Goal: Transaction & Acquisition: Purchase product/service

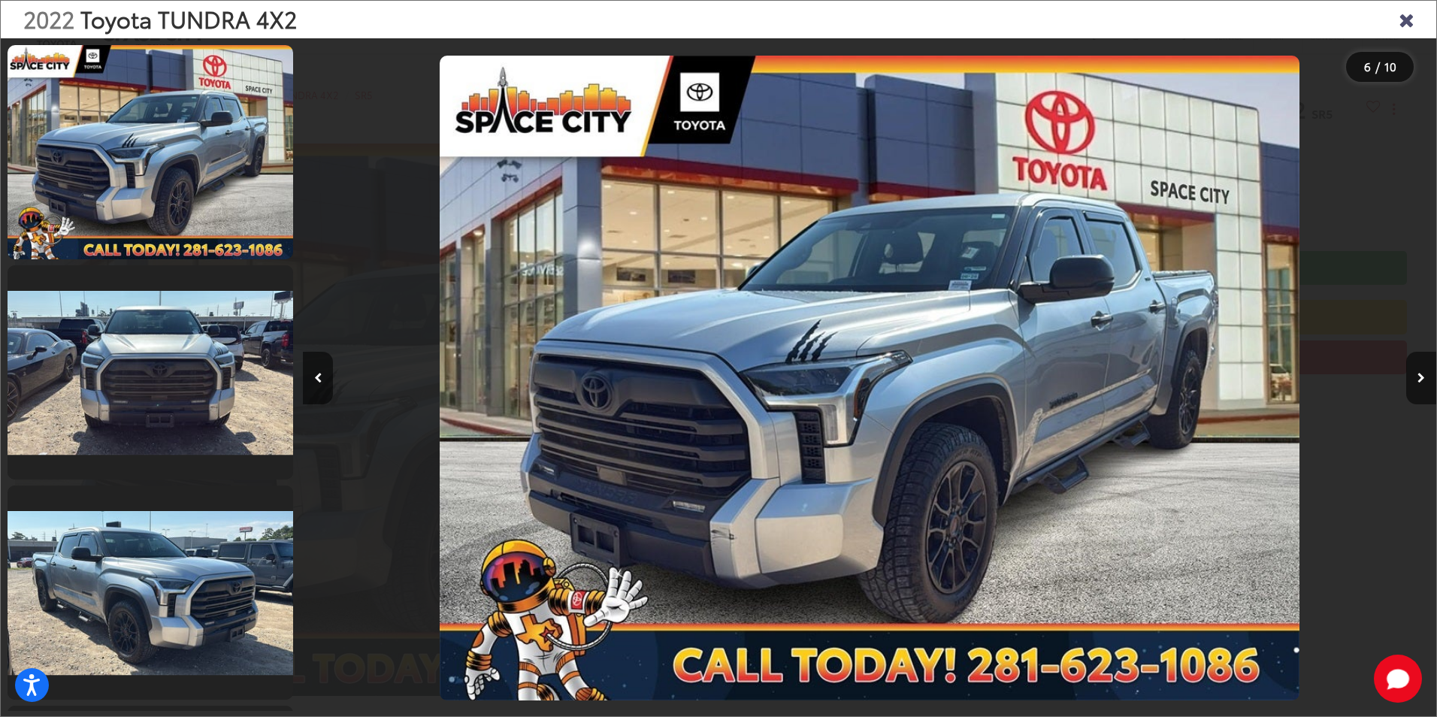
scroll to position [0, 5668]
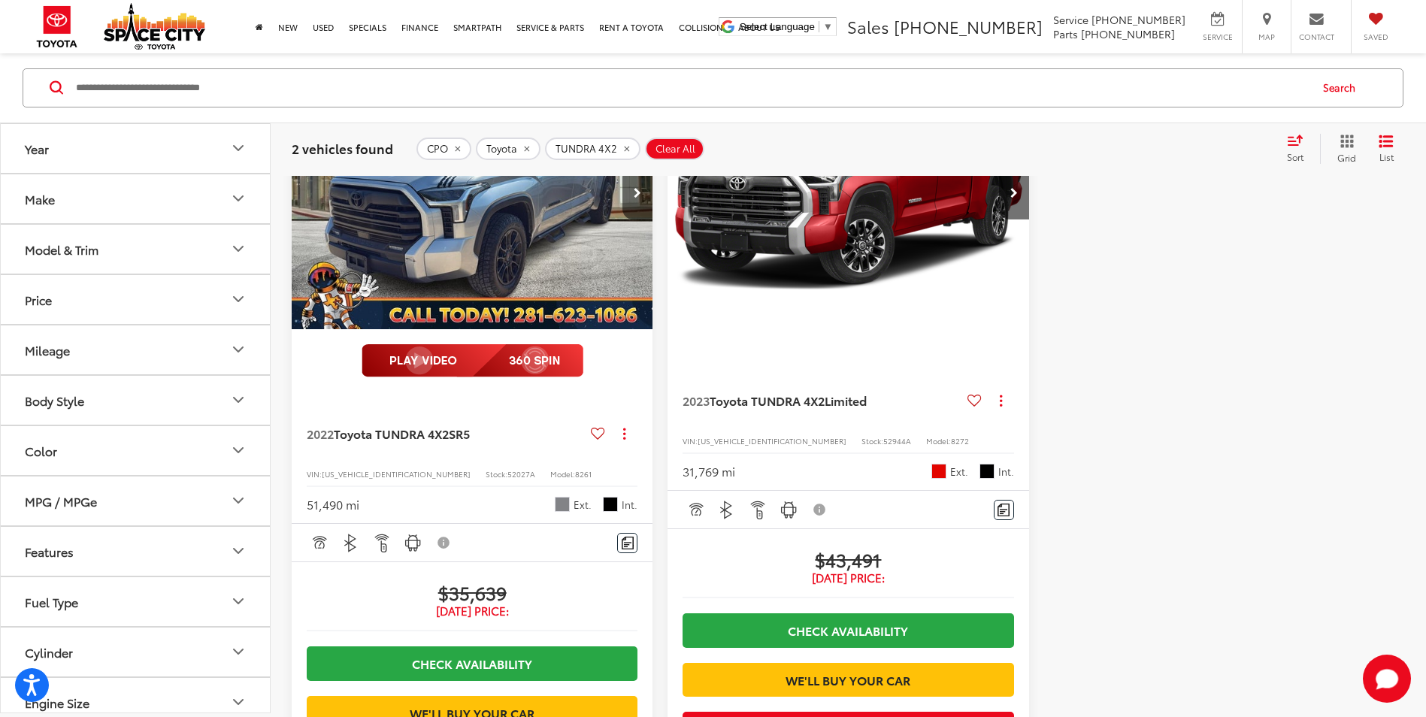
scroll to position [218, 0]
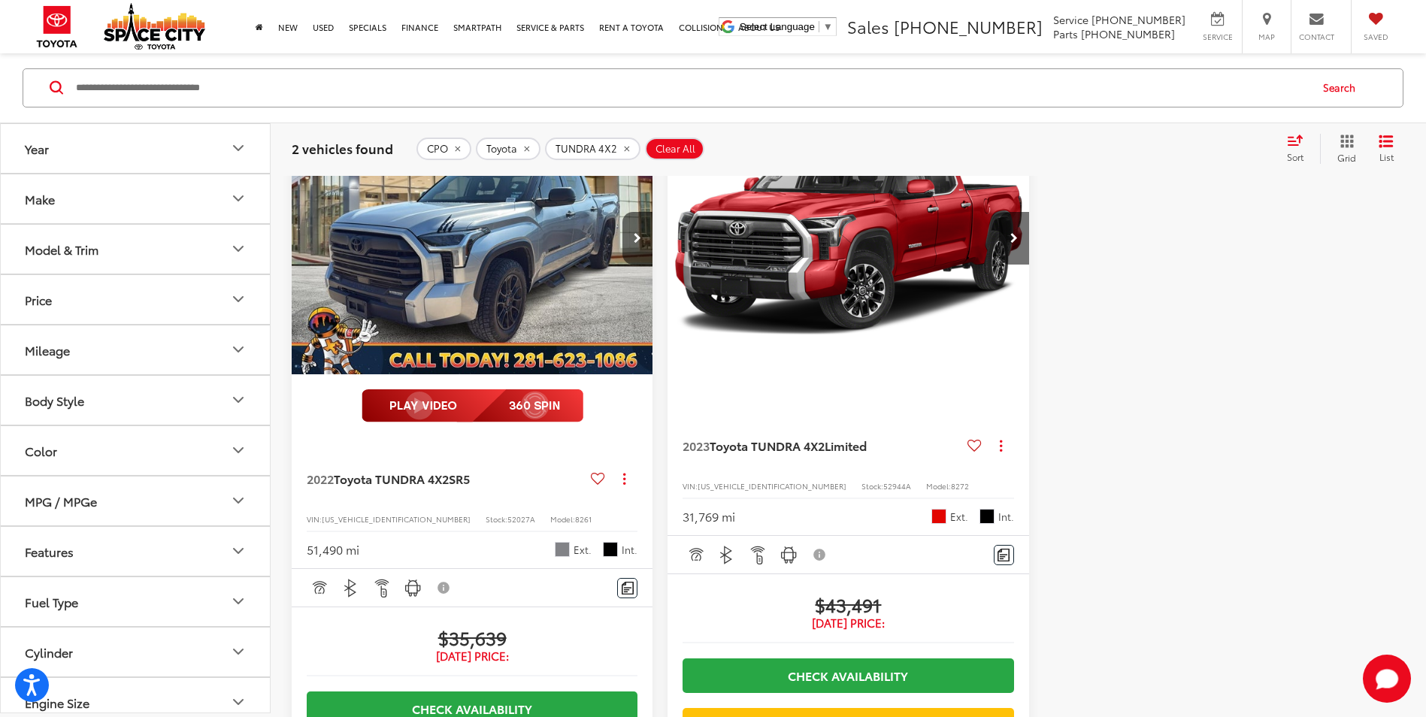
click at [223, 251] on button "Model & Trim" at bounding box center [136, 249] width 271 height 49
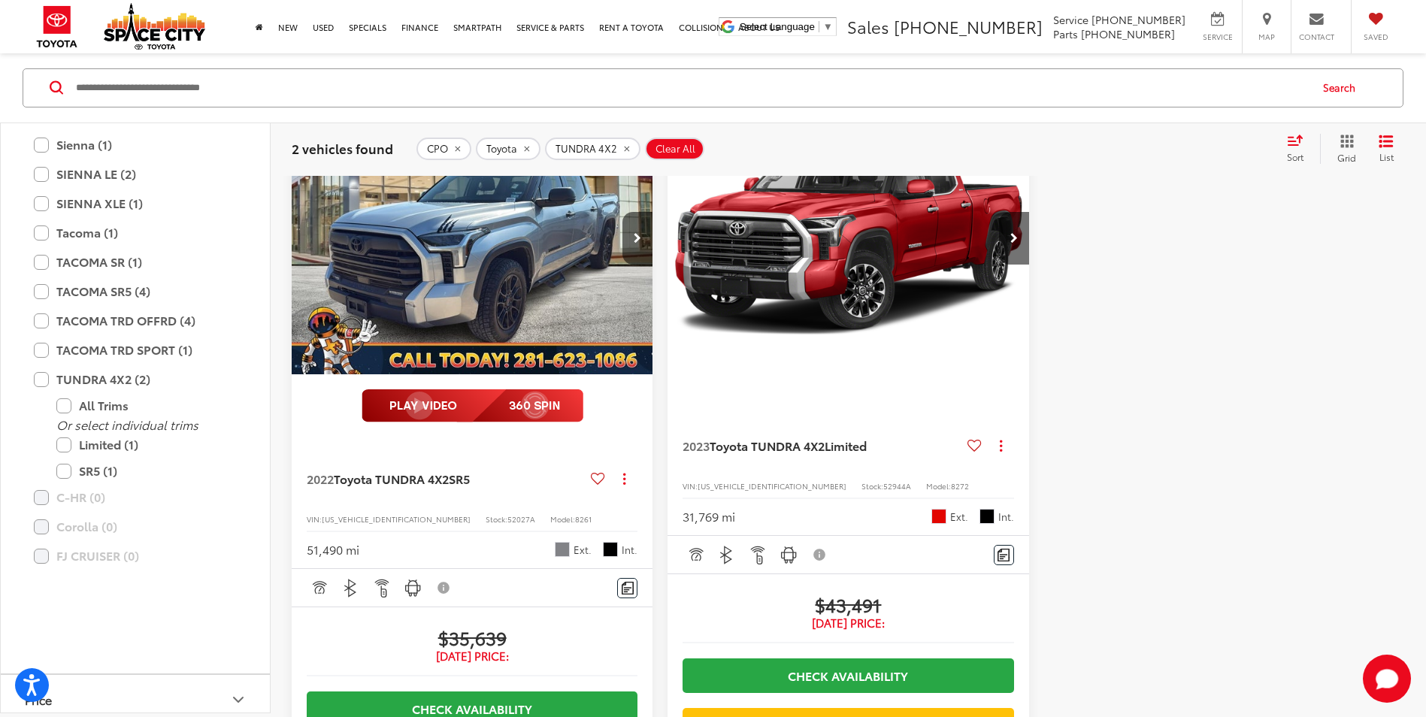
scroll to position [677, 0]
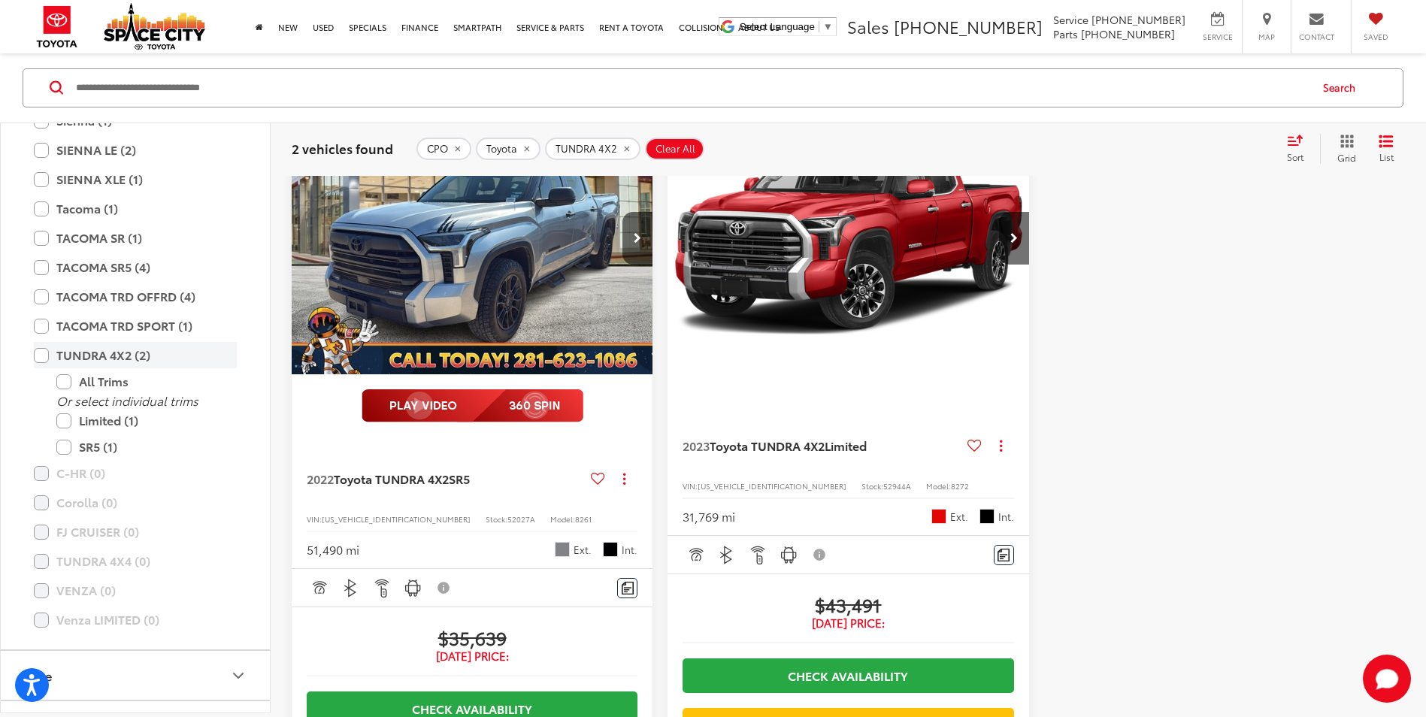
click at [45, 355] on label "TUNDRA 4X2 (2)" at bounding box center [135, 356] width 203 height 26
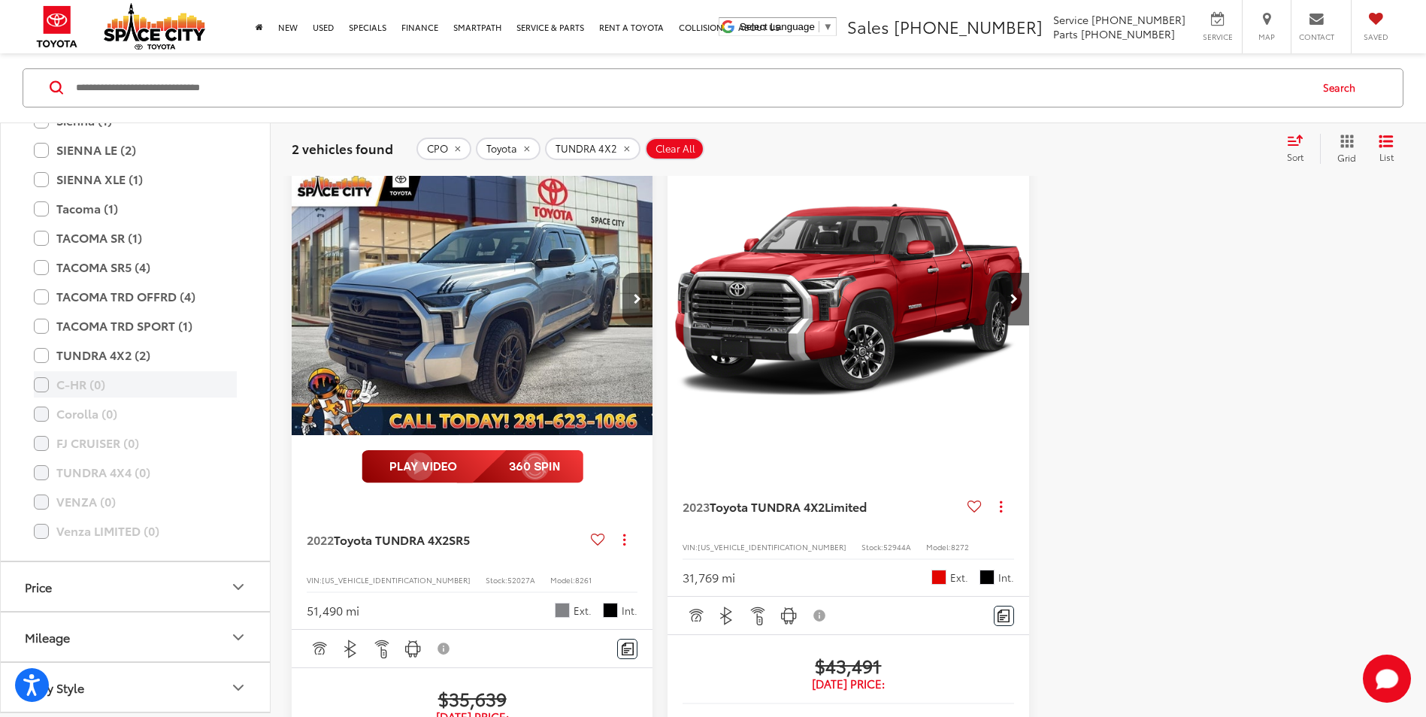
scroll to position [143, 0]
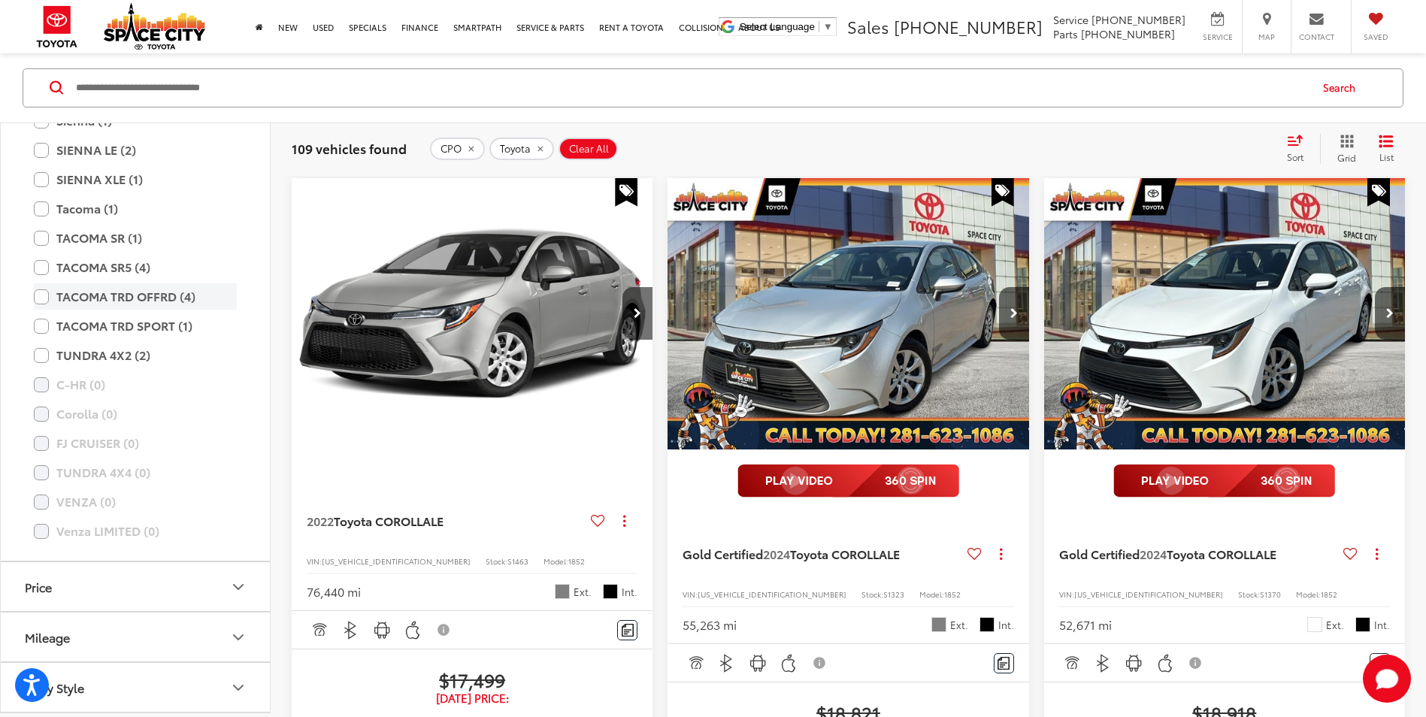
click at [39, 296] on label "TACOMA TRD OFFRD (4)" at bounding box center [135, 297] width 203 height 26
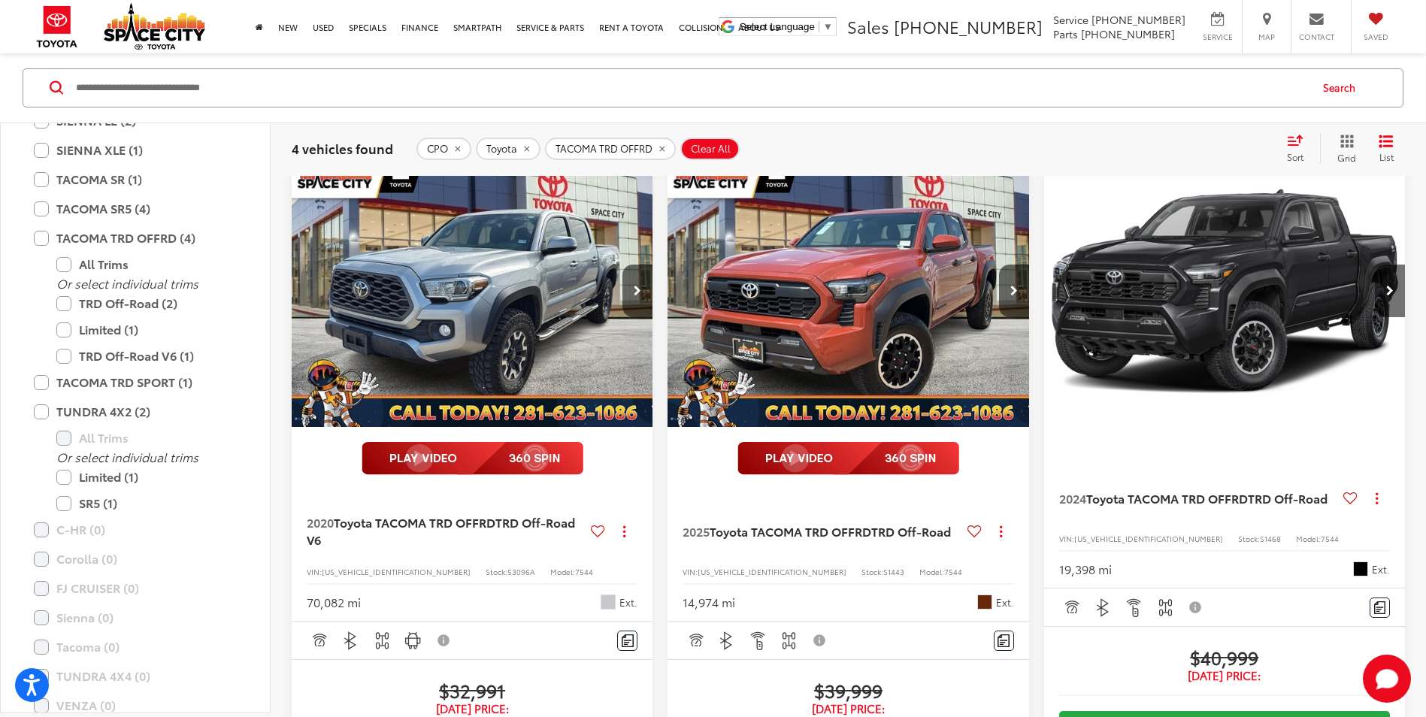
scroll to position [226, 0]
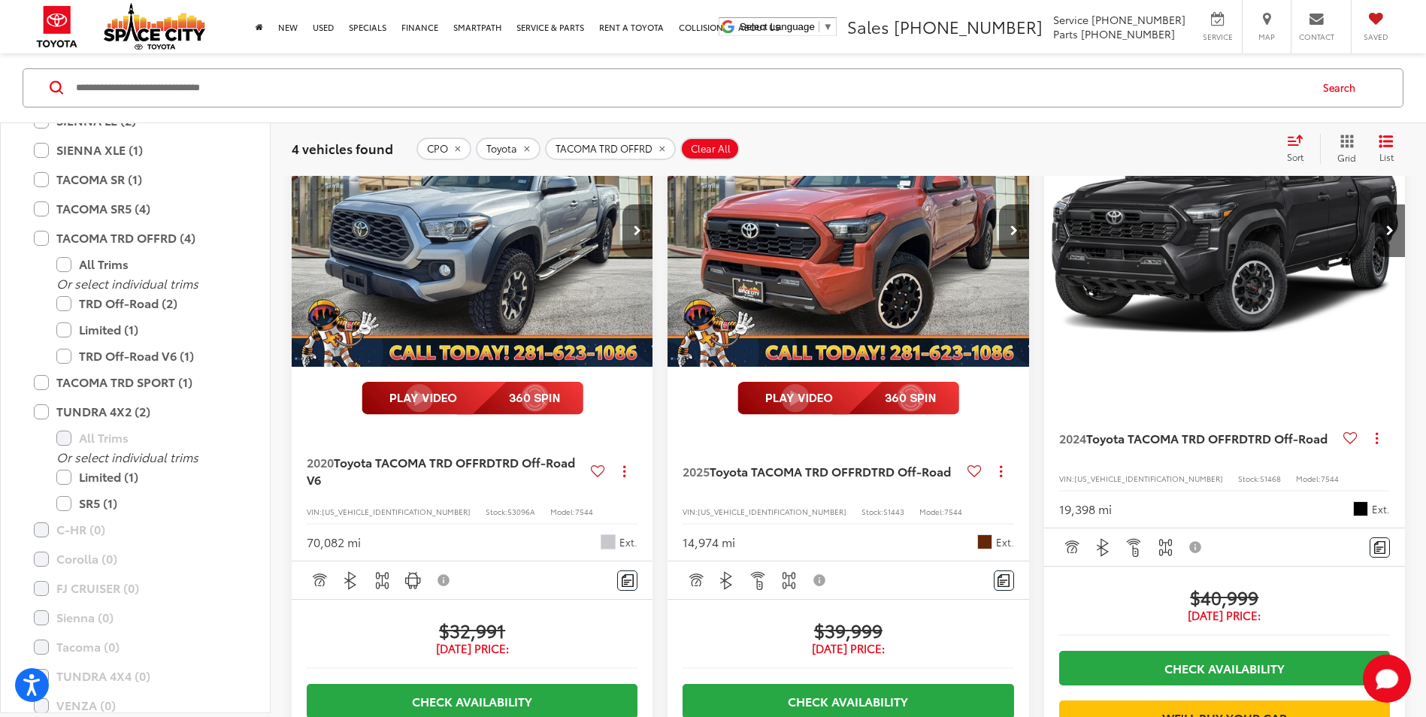
click at [1246, 292] on img "2024 Toyota TACOMA TRD OFFRD TRD Off-Road 0" at bounding box center [1224, 231] width 363 height 273
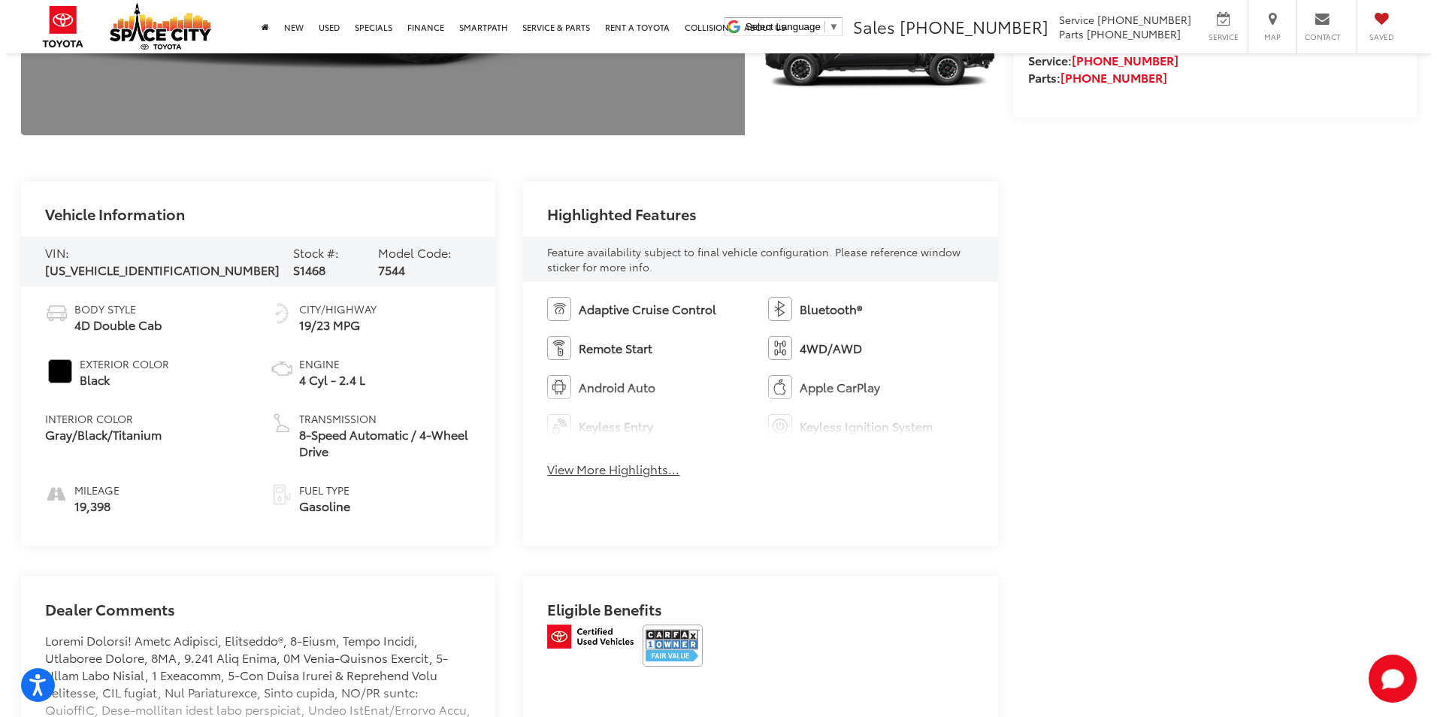
scroll to position [75, 0]
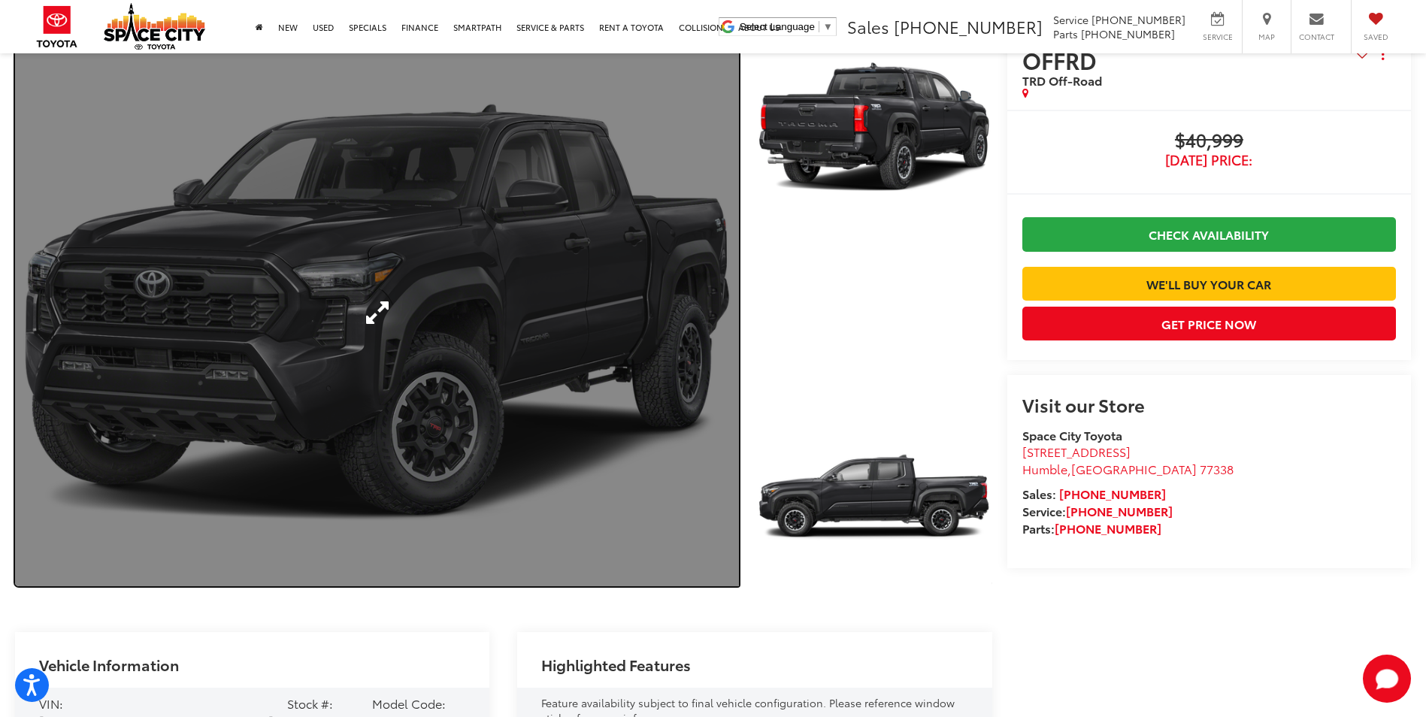
click at [487, 344] on link "Expand Photo 0" at bounding box center [377, 312] width 724 height 548
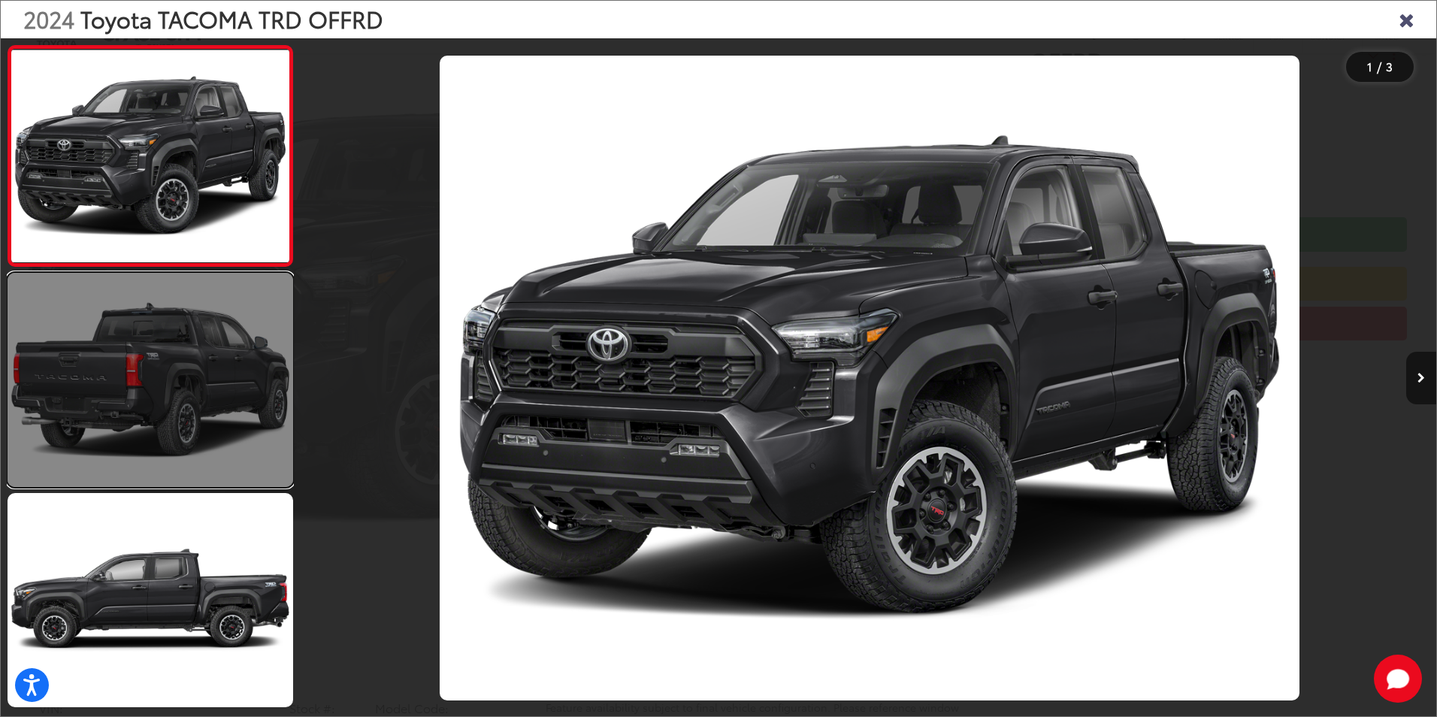
click at [123, 344] on link at bounding box center [151, 380] width 286 height 214
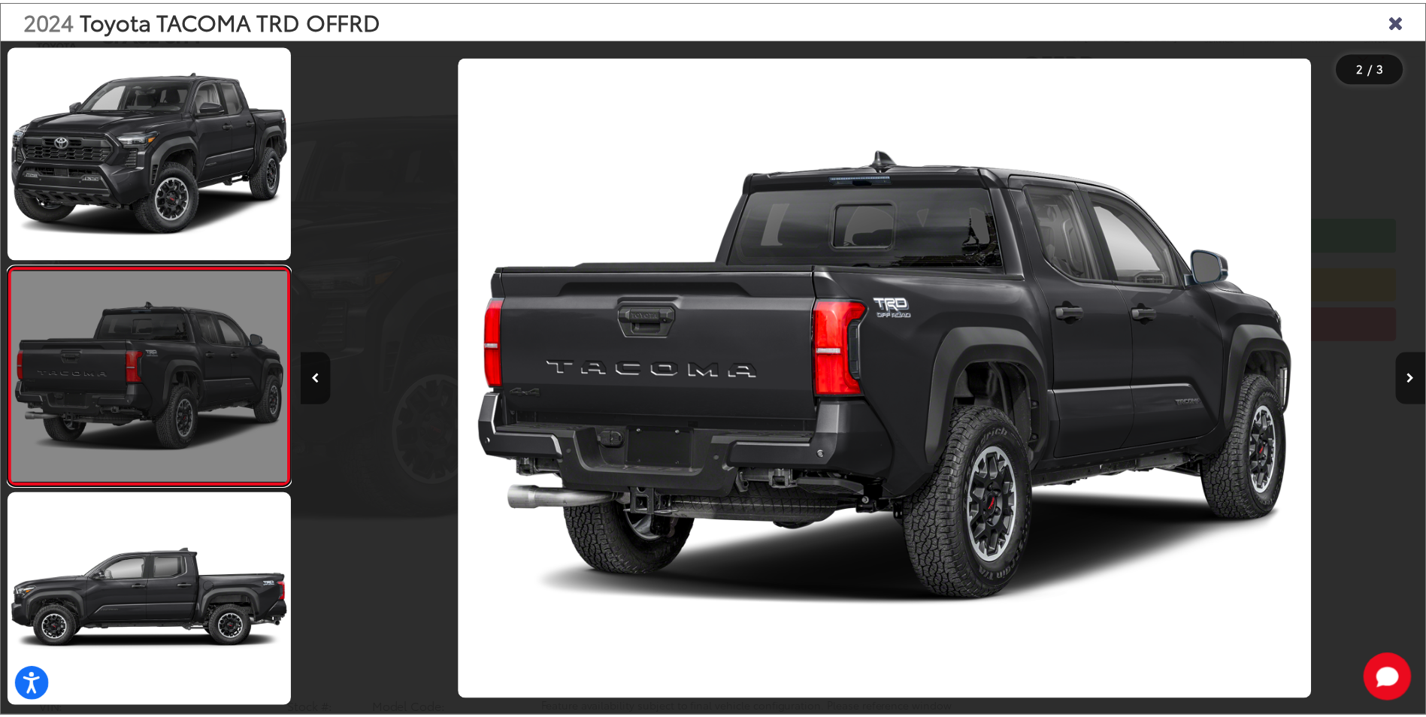
scroll to position [0, 1134]
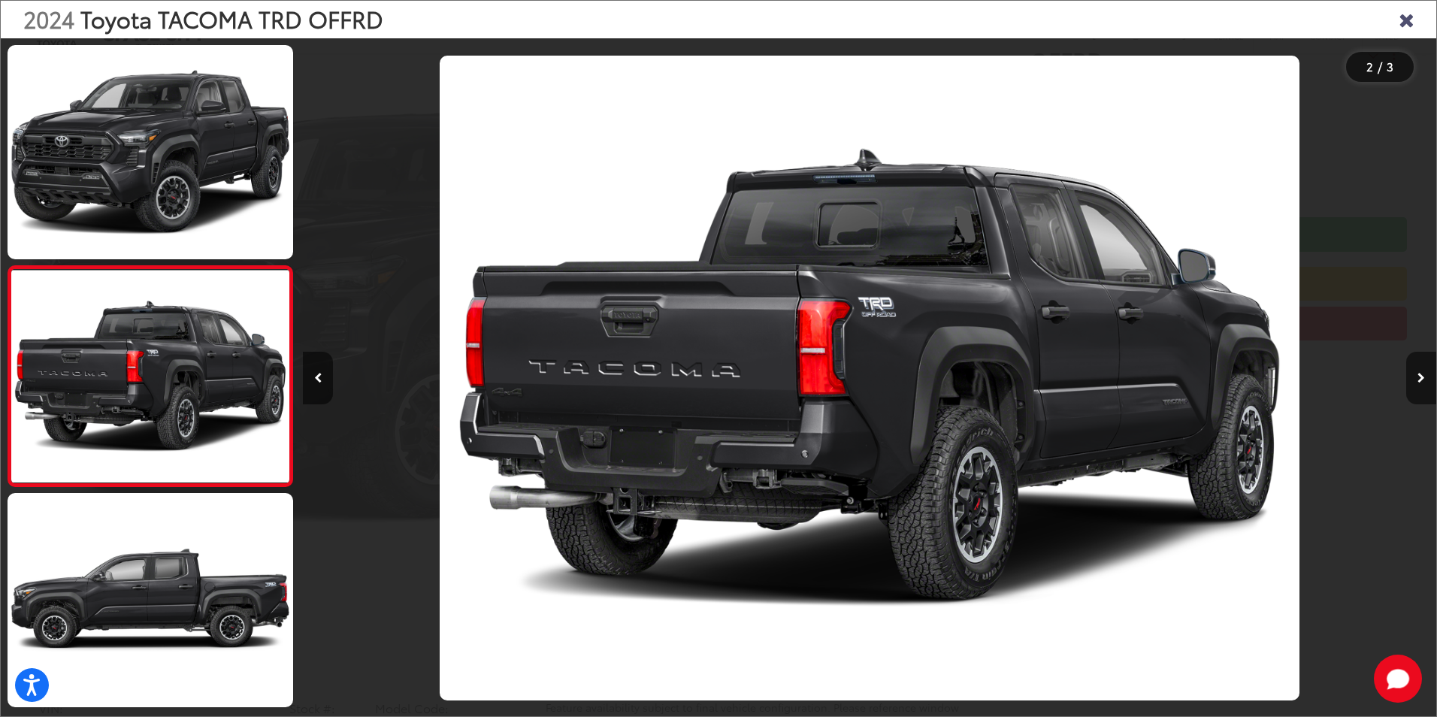
click at [1411, 16] on icon "Close gallery" at bounding box center [1406, 19] width 15 height 20
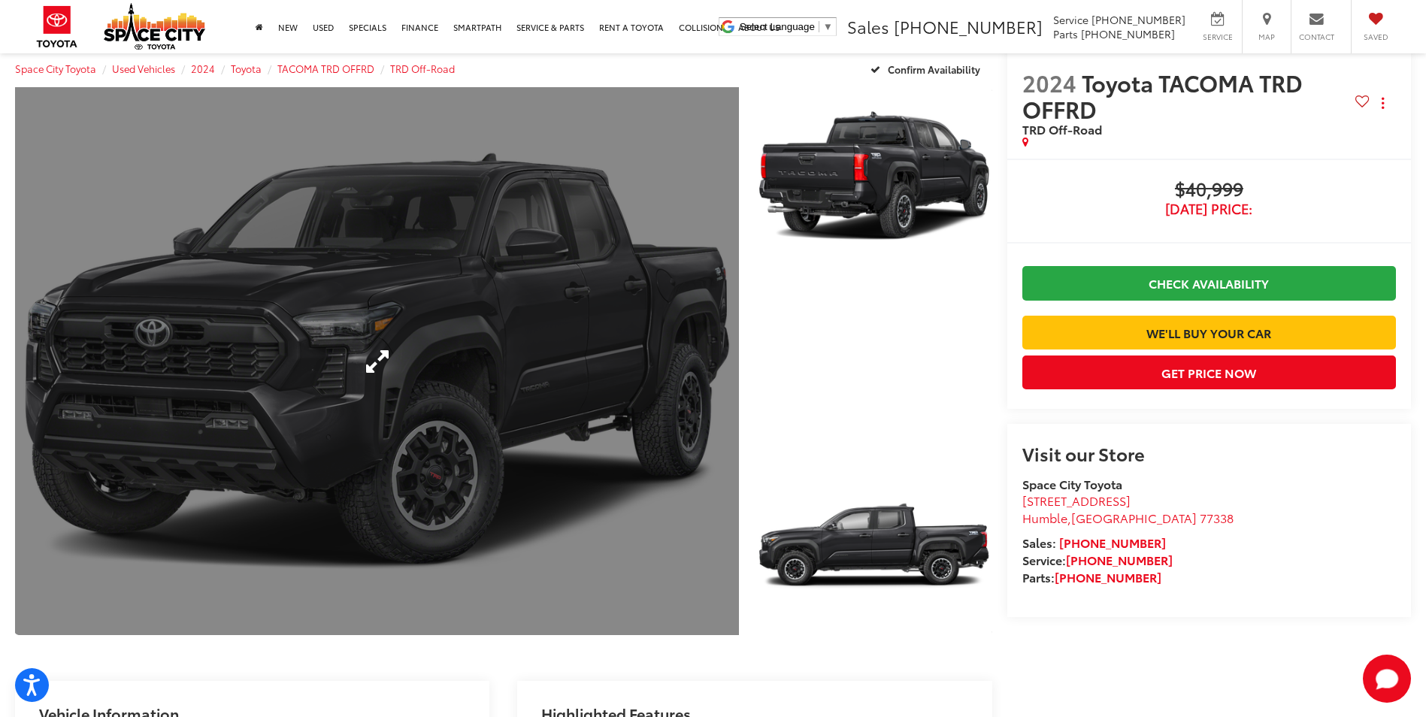
scroll to position [0, 0]
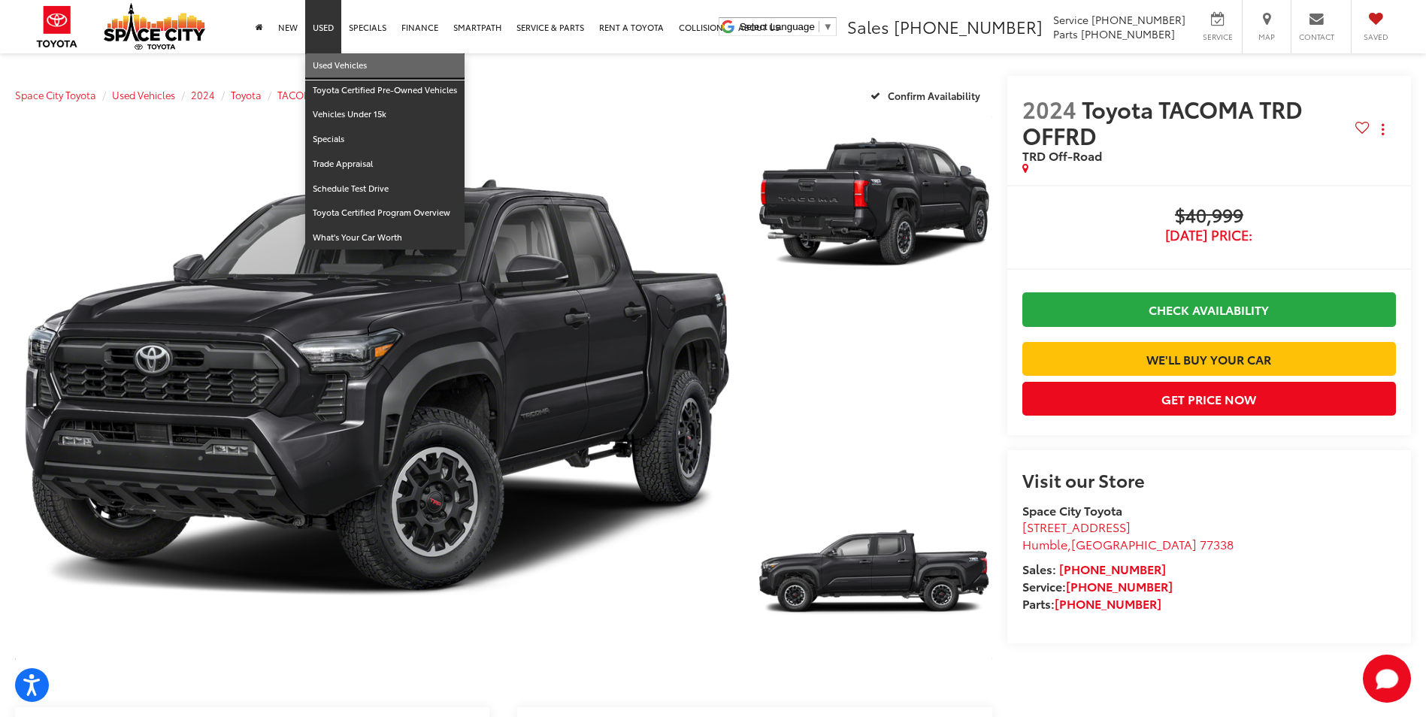
click at [353, 69] on link "Used Vehicles" at bounding box center [384, 65] width 159 height 25
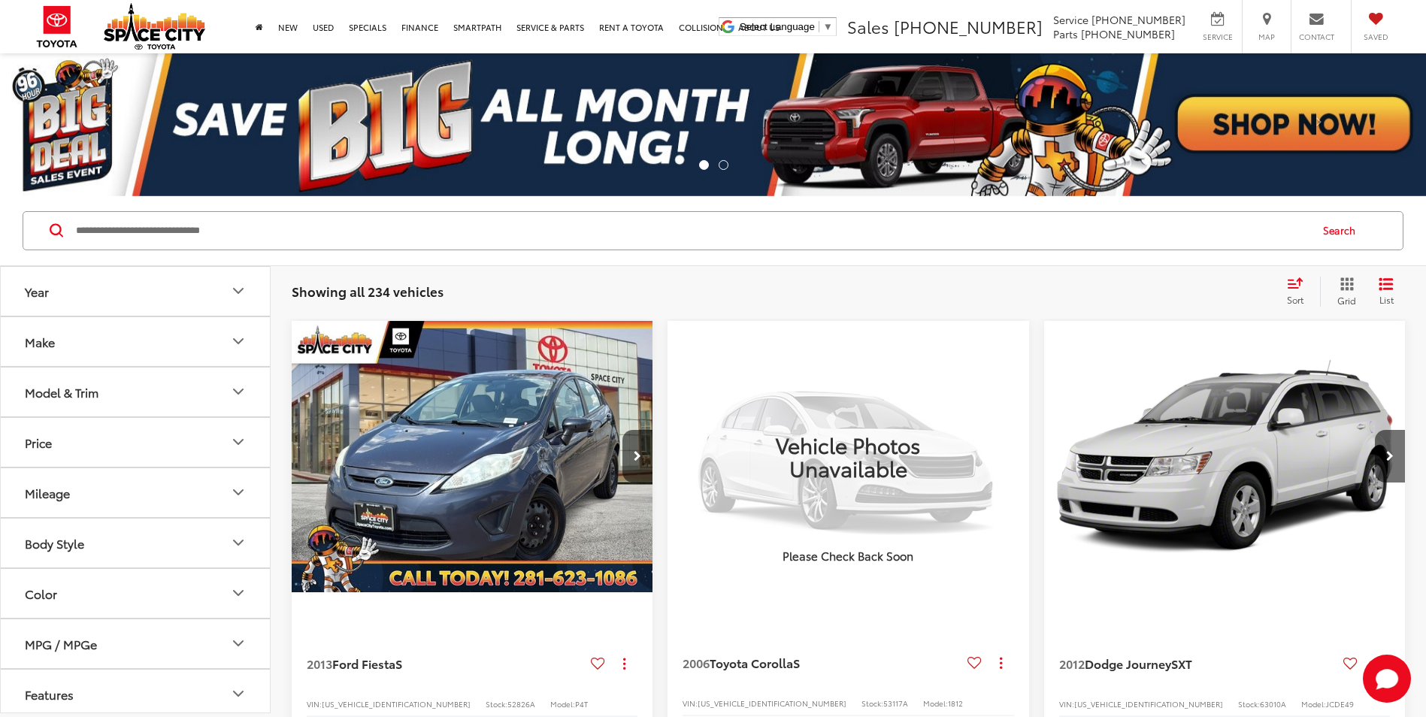
click at [159, 336] on button "Make" at bounding box center [136, 341] width 271 height 49
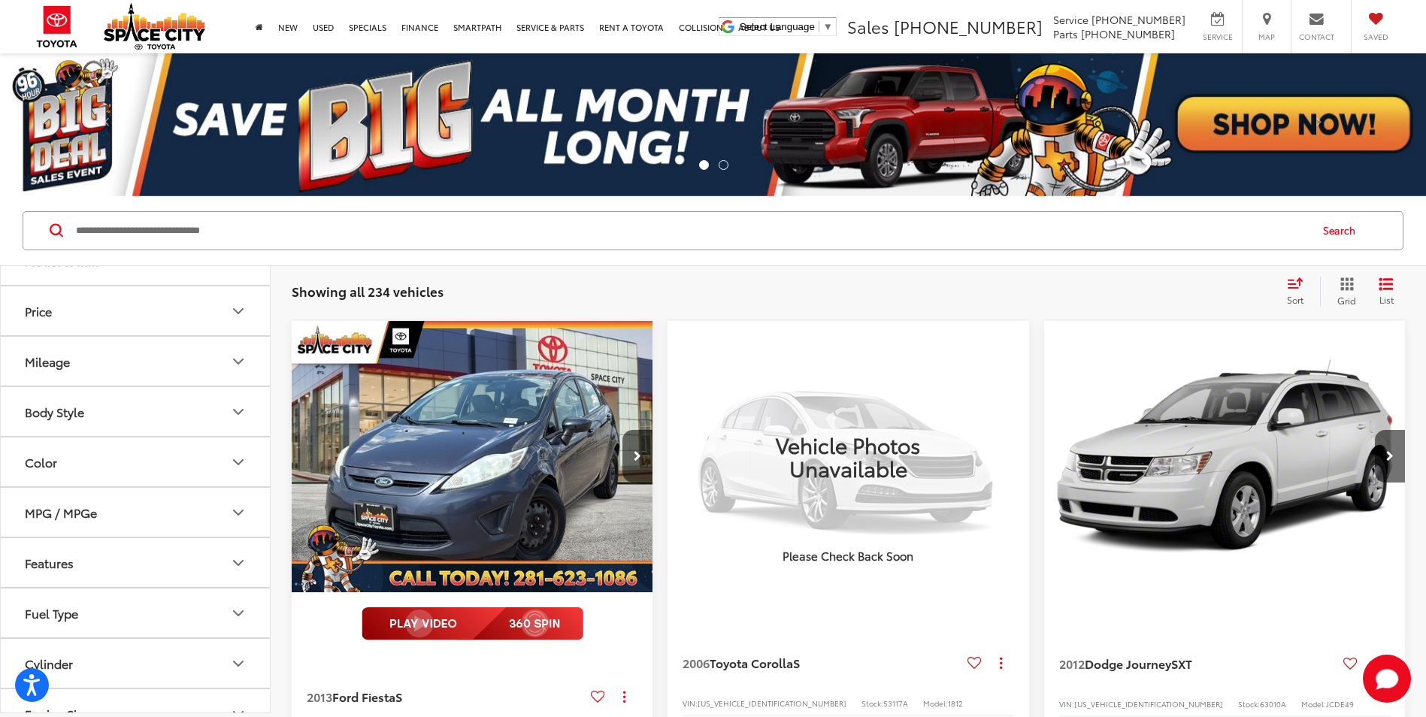
scroll to position [677, 0]
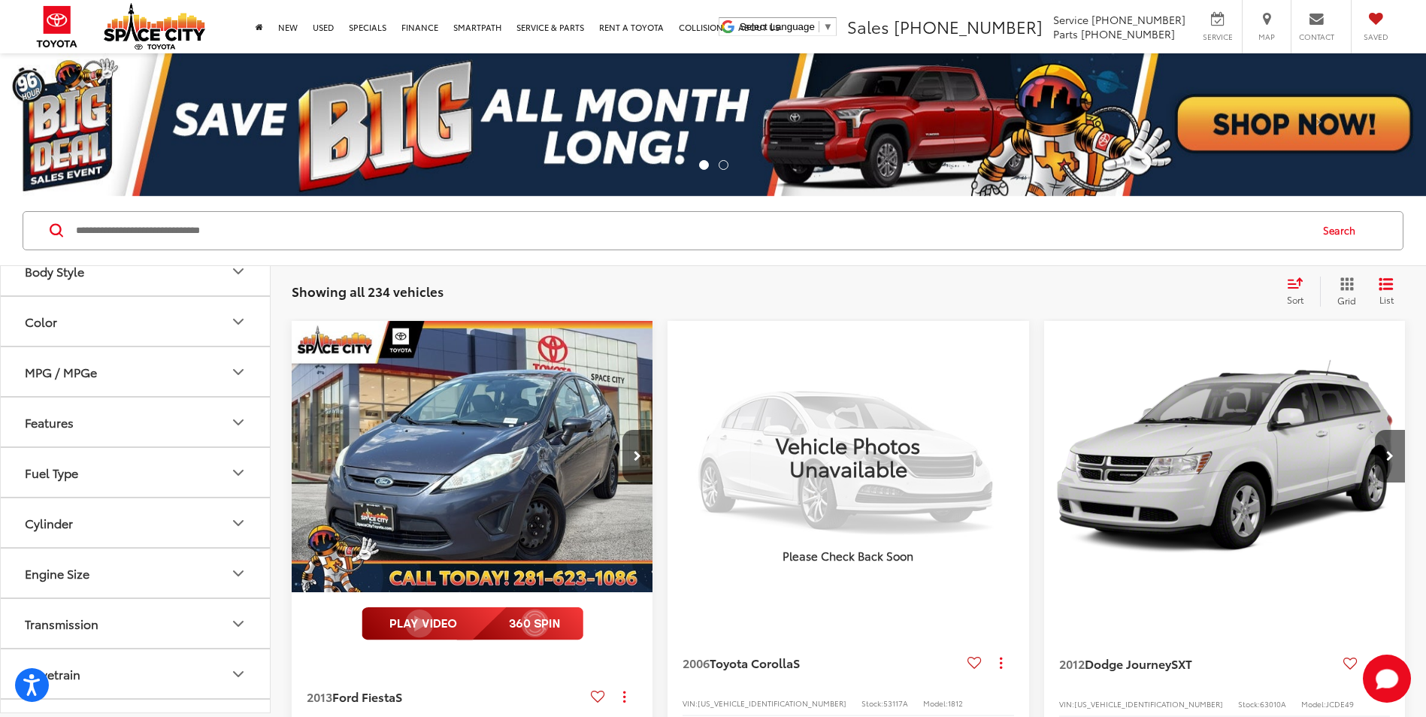
click at [154, 70] on label "Toyota (129)" at bounding box center [135, 57] width 61 height 26
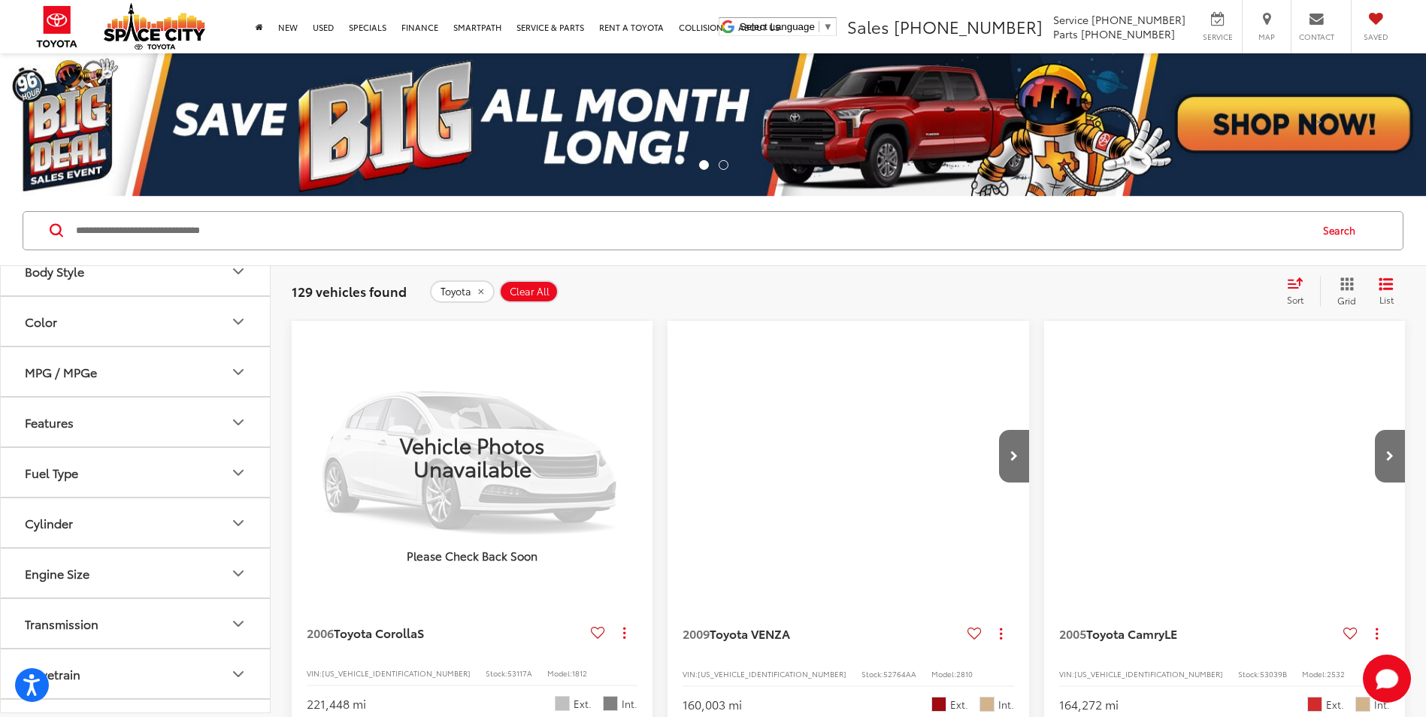
click at [180, 144] on button "Model & Trim" at bounding box center [136, 119] width 271 height 49
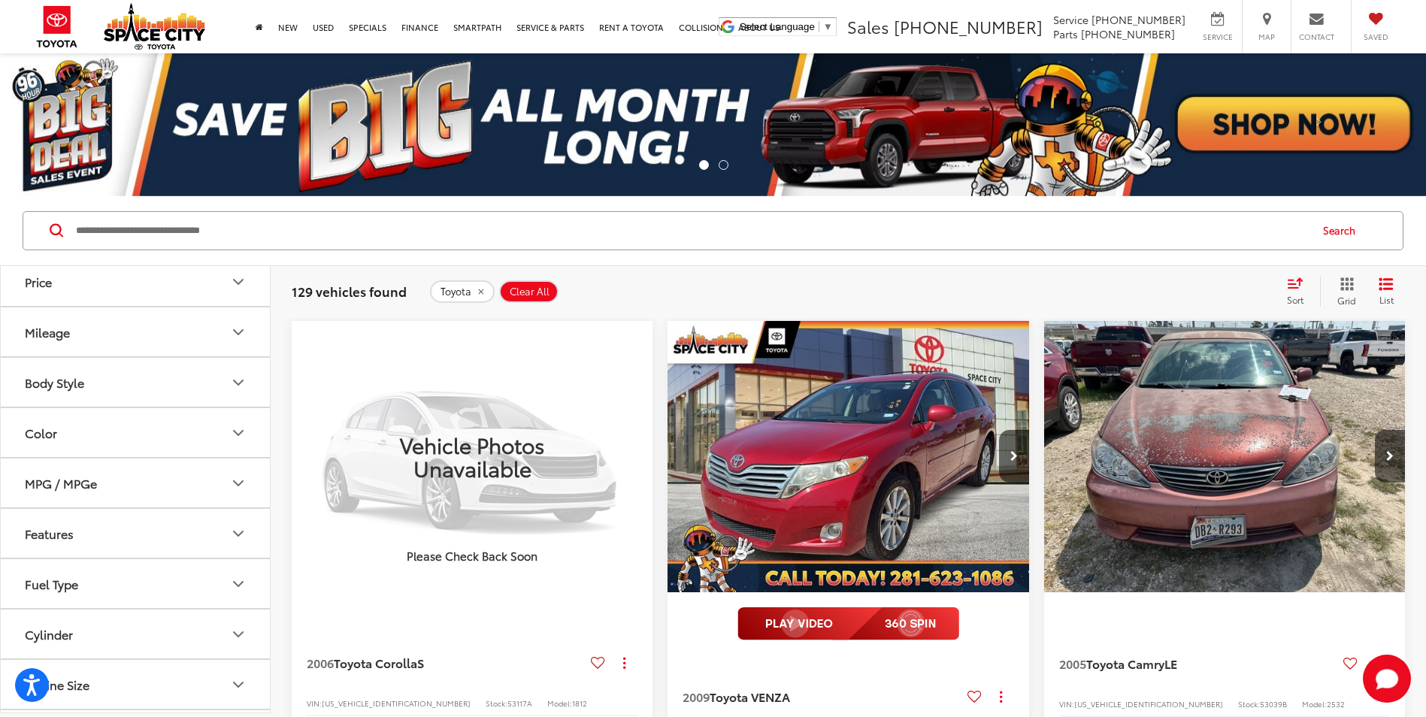
scroll to position [1503, 0]
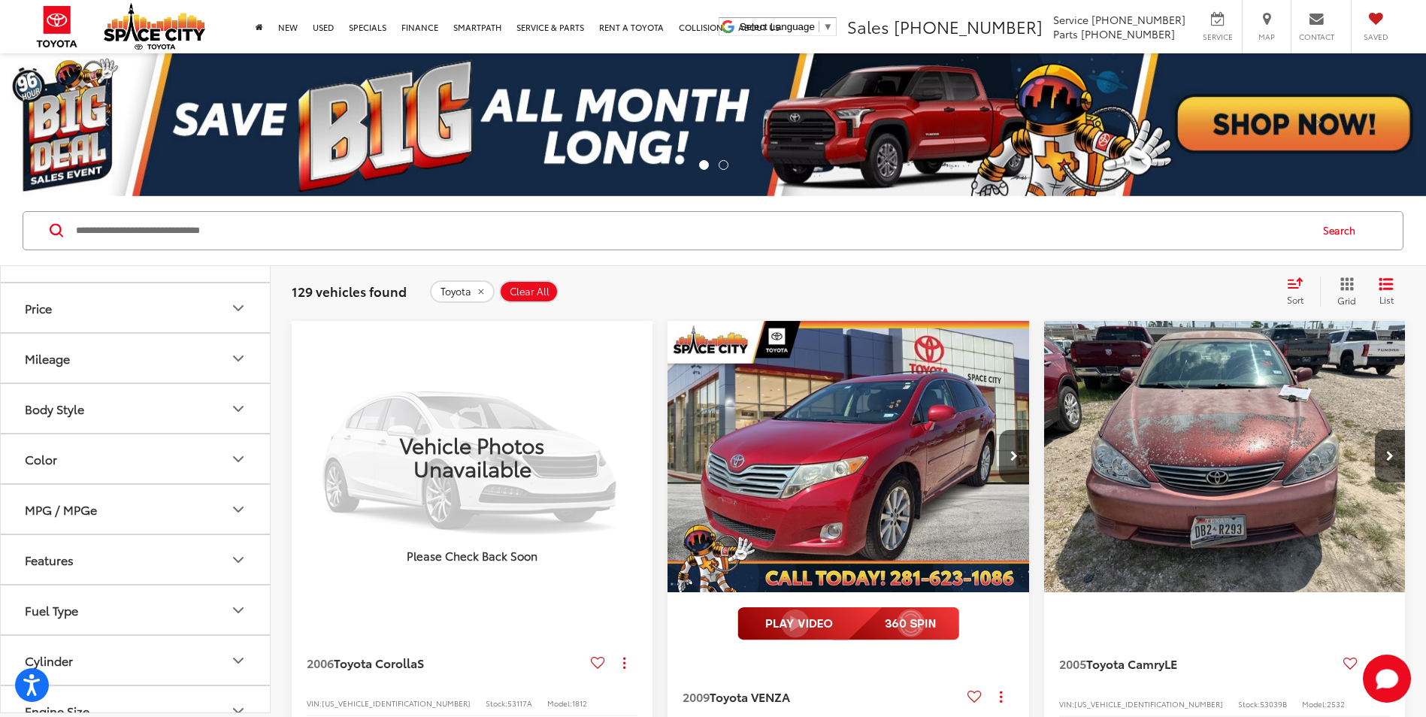
click at [40, 119] on label "TACOMA TRD OFFRD (5)" at bounding box center [135, 105] width 203 height 26
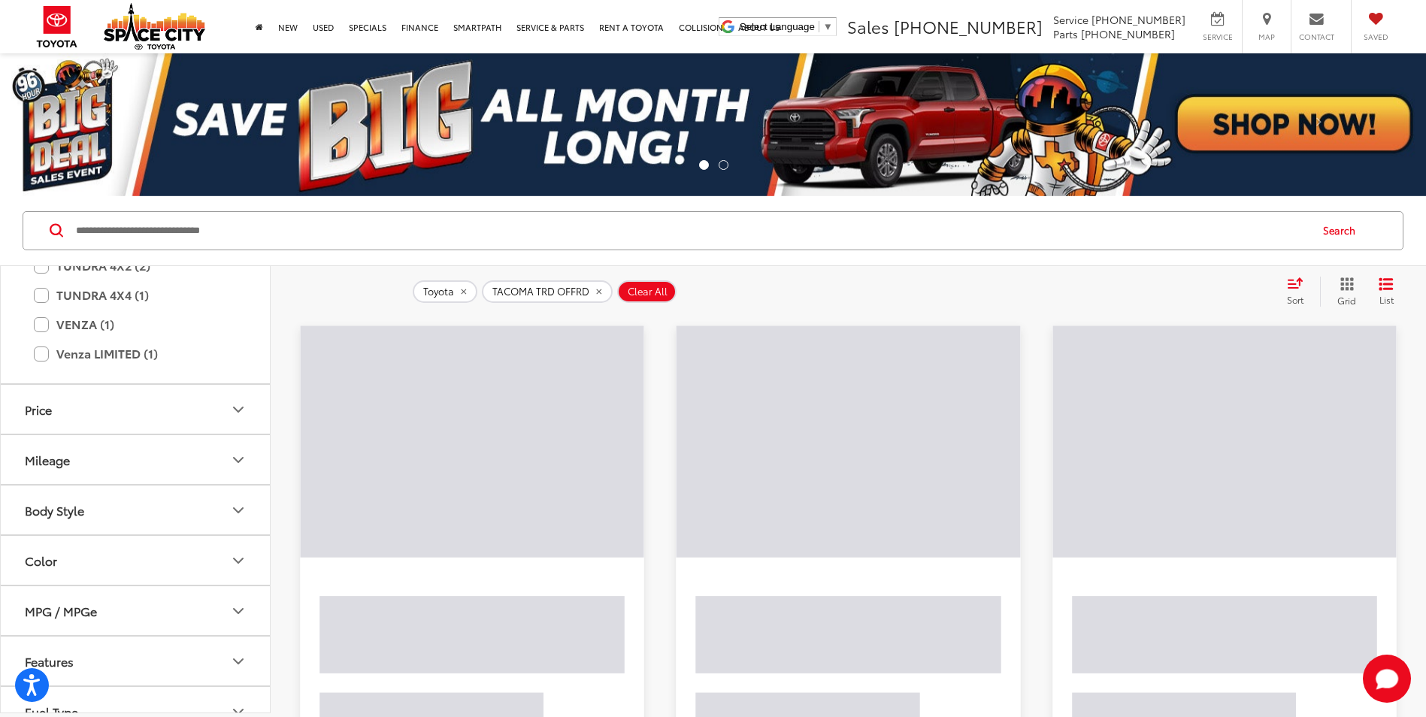
scroll to position [1579, 0]
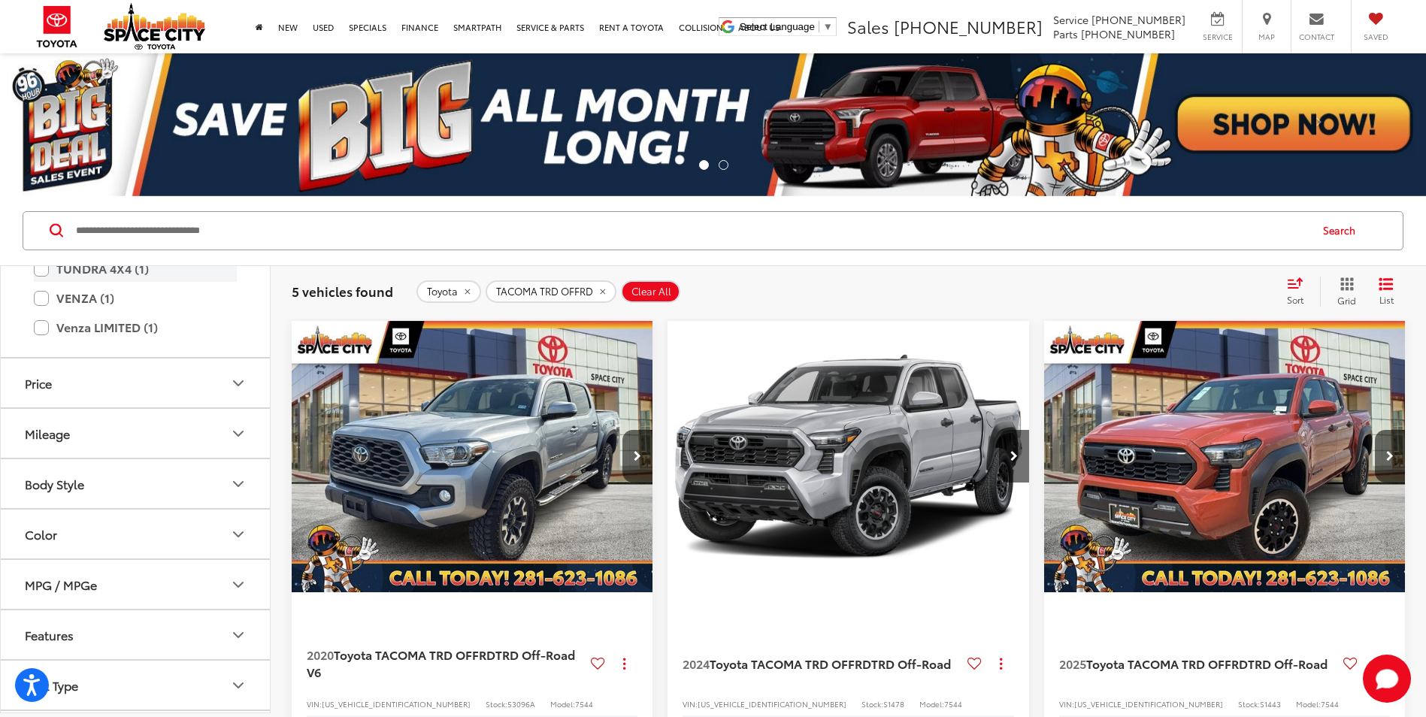
click at [37, 282] on label "TUNDRA 4X4 (1)" at bounding box center [135, 269] width 203 height 26
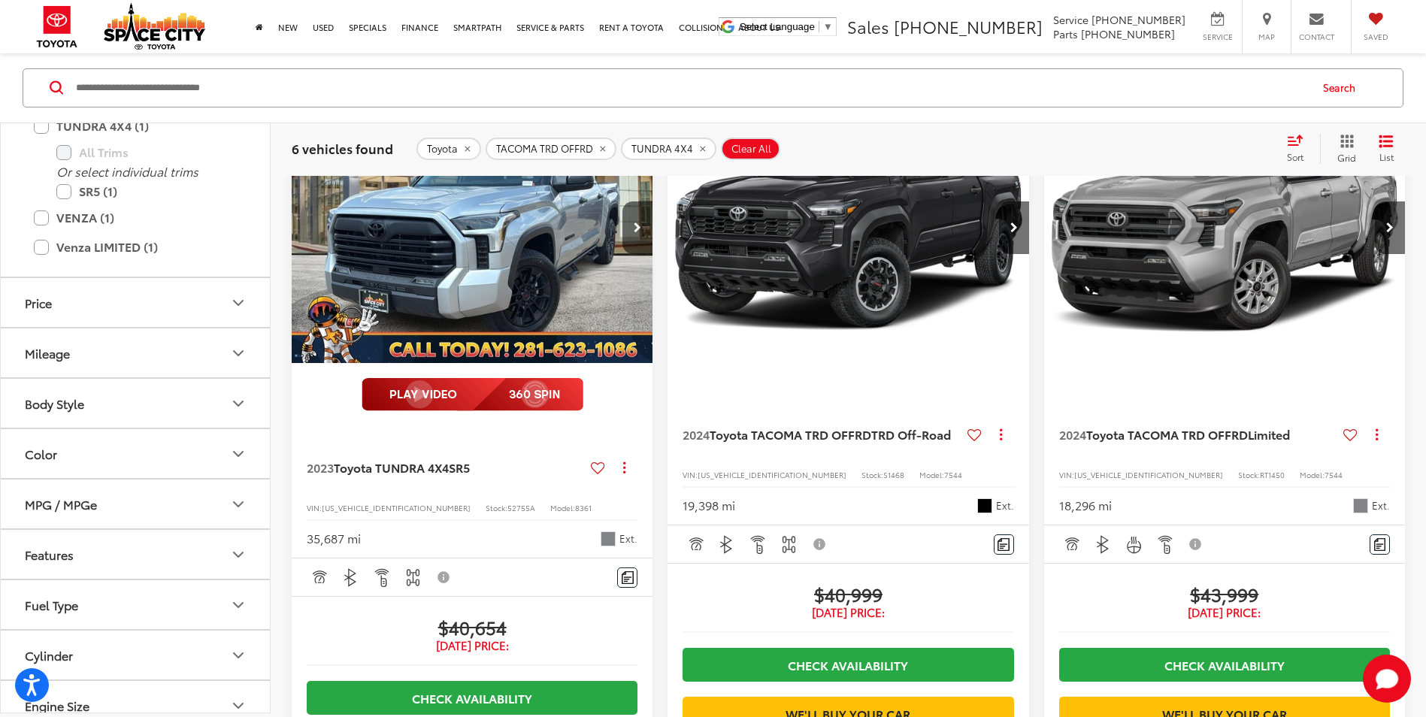
scroll to position [902, 0]
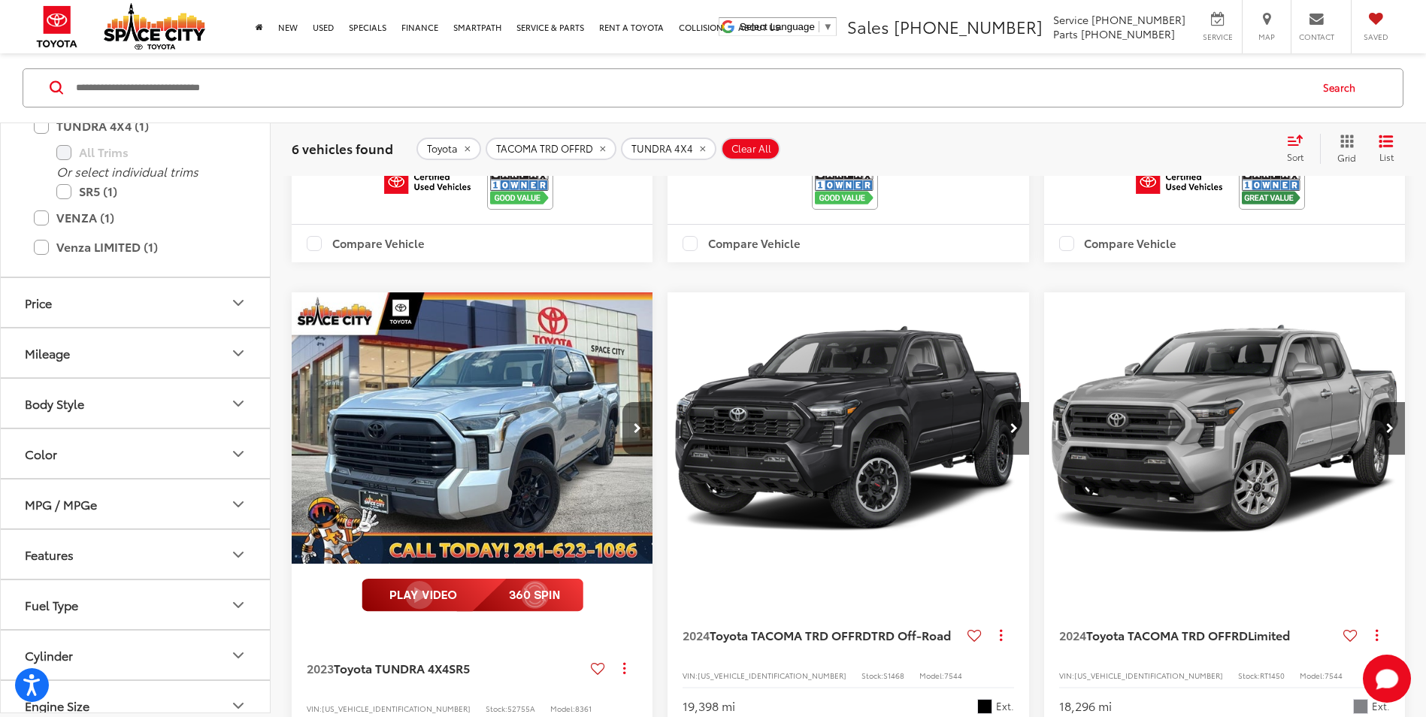
click at [559, 485] on img "2023 Toyota TUNDRA 4X4 SR5 0" at bounding box center [472, 428] width 363 height 272
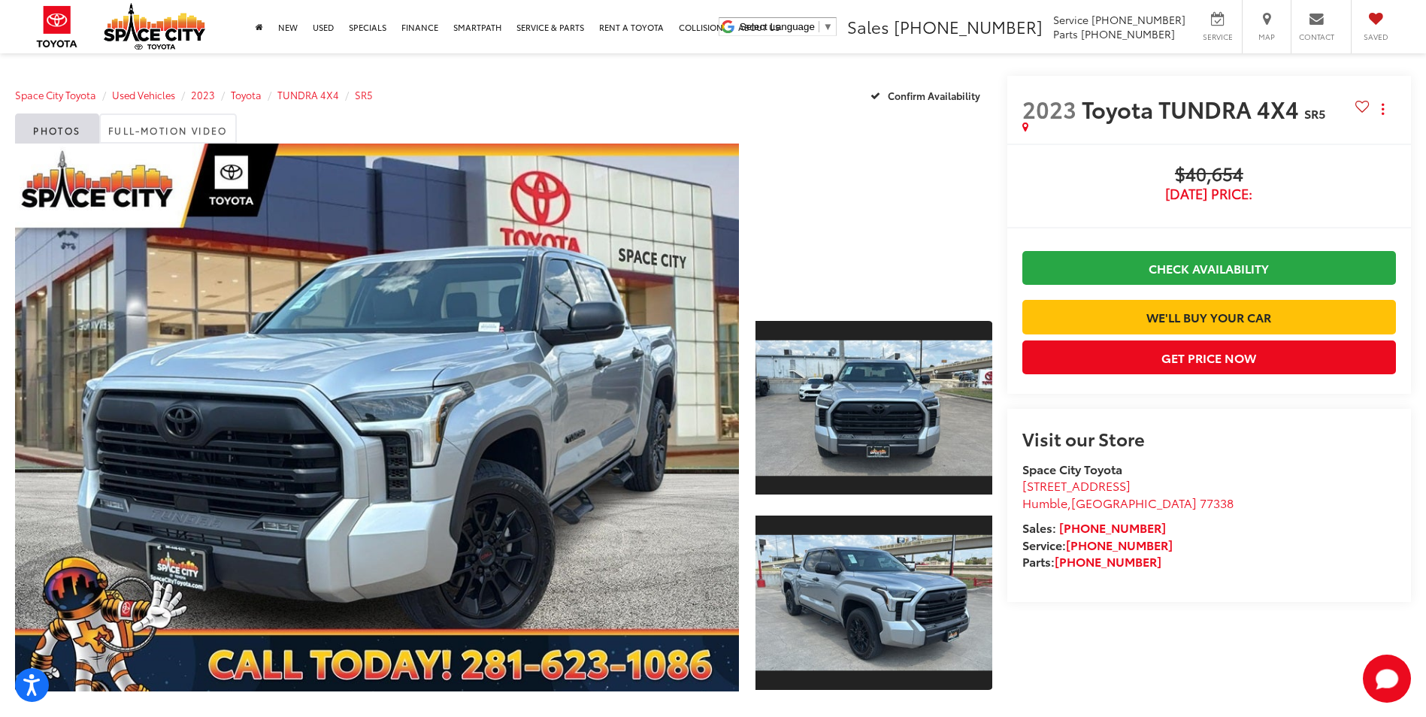
click at [873, 226] on div at bounding box center [873, 223] width 236 height 158
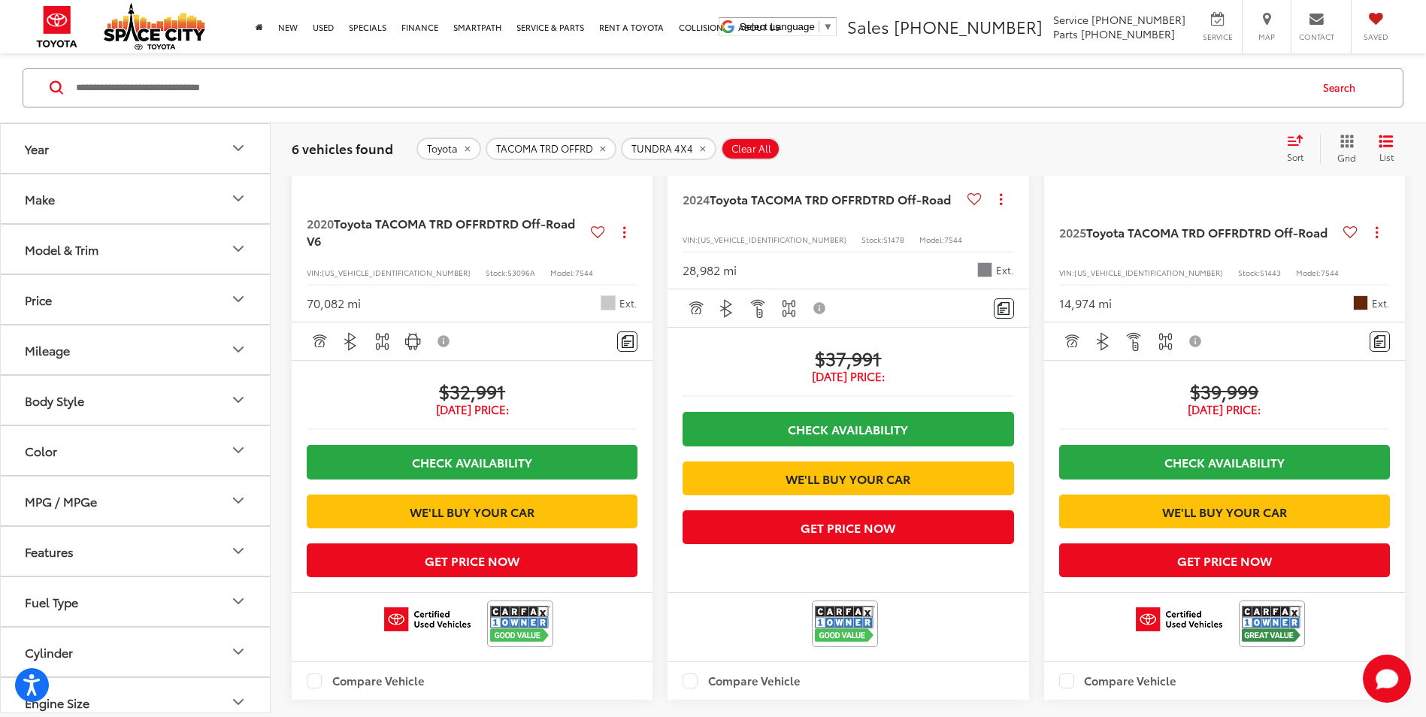
scroll to position [218, 0]
